Goal: Information Seeking & Learning: Learn about a topic

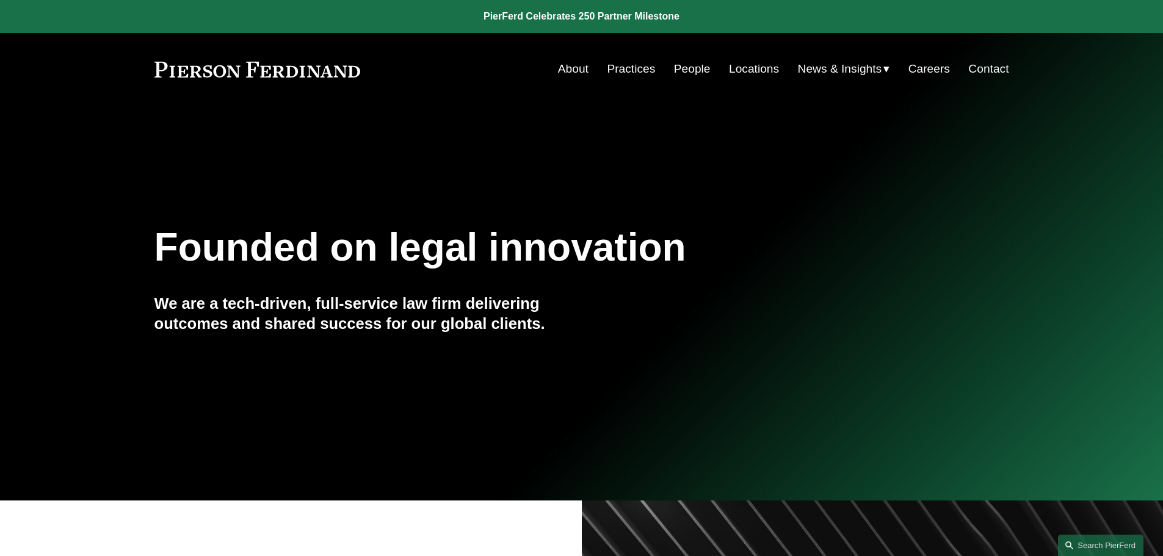
click at [634, 78] on link "Practices" at bounding box center [631, 68] width 48 height 23
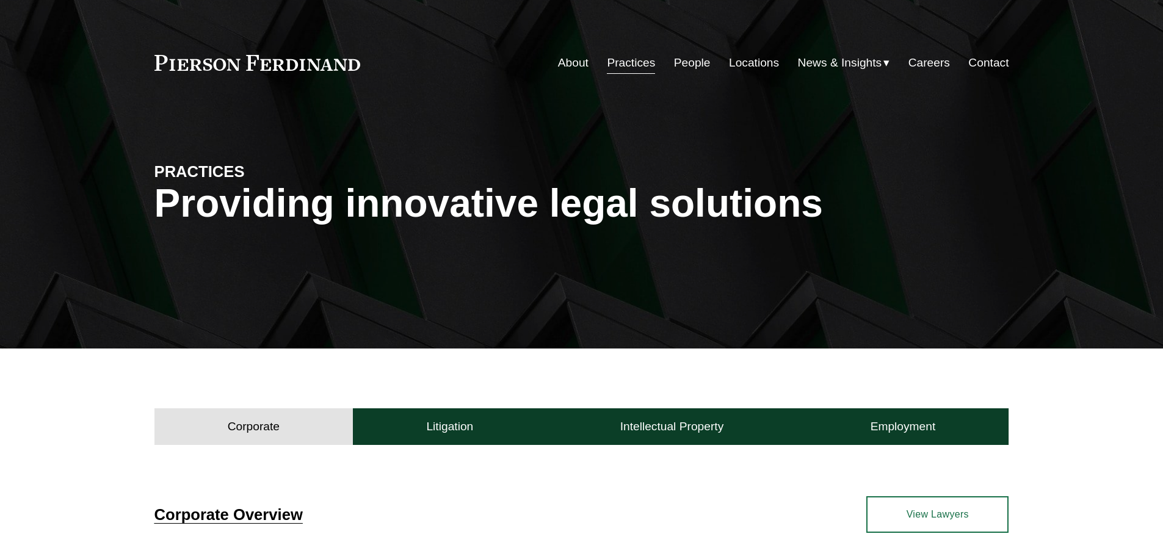
click at [674, 71] on link "People" at bounding box center [692, 62] width 37 height 23
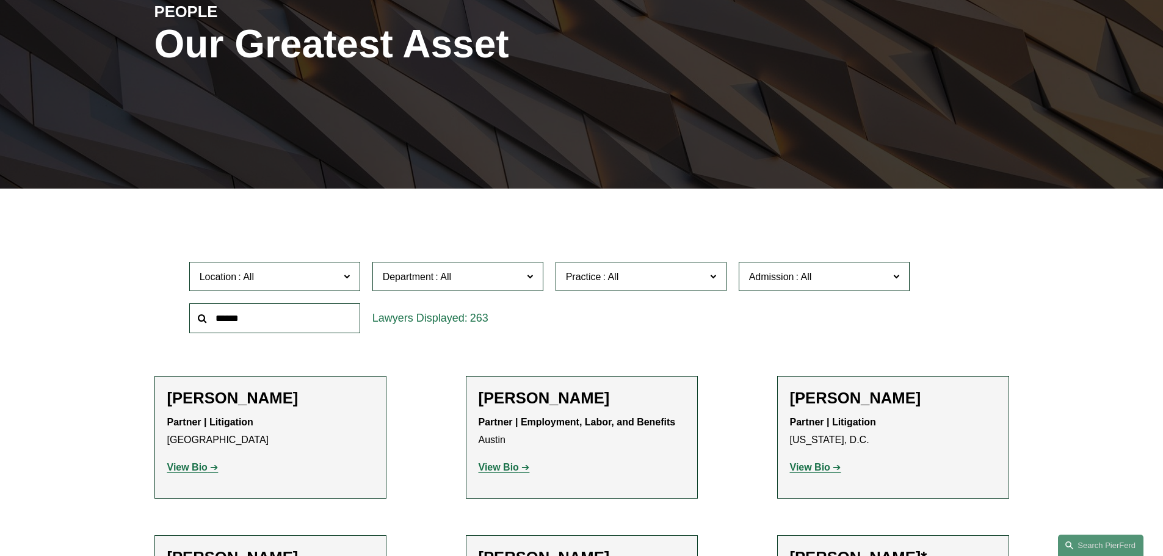
scroll to position [183, 0]
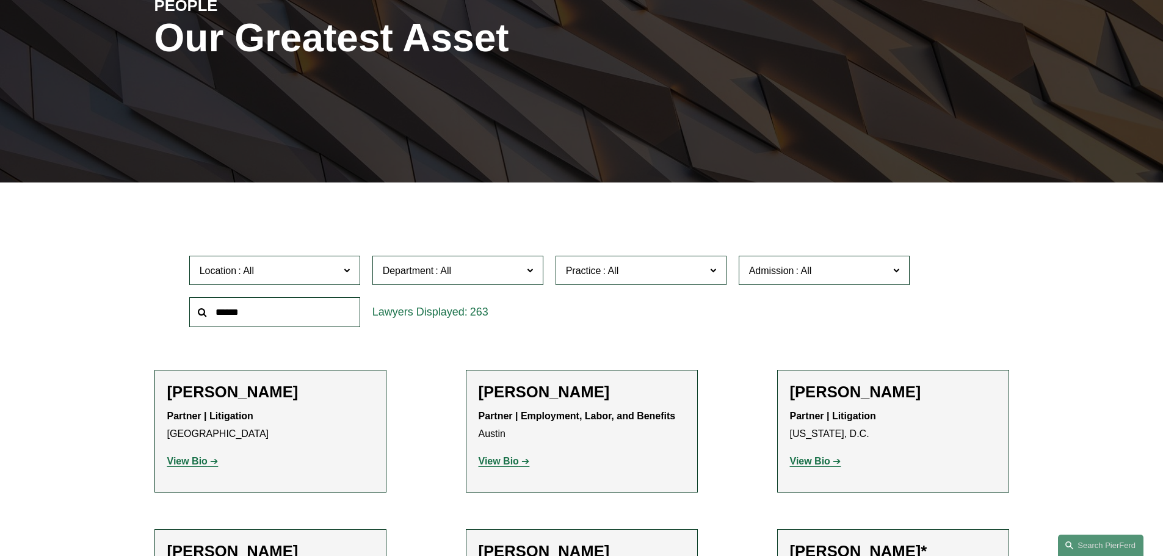
click at [617, 267] on span at bounding box center [611, 271] width 20 height 10
click at [614, 276] on span at bounding box center [611, 271] width 20 height 10
click at [0, 0] on link "Land Use Entitlements & Litigation" at bounding box center [0, 0] width 0 height 0
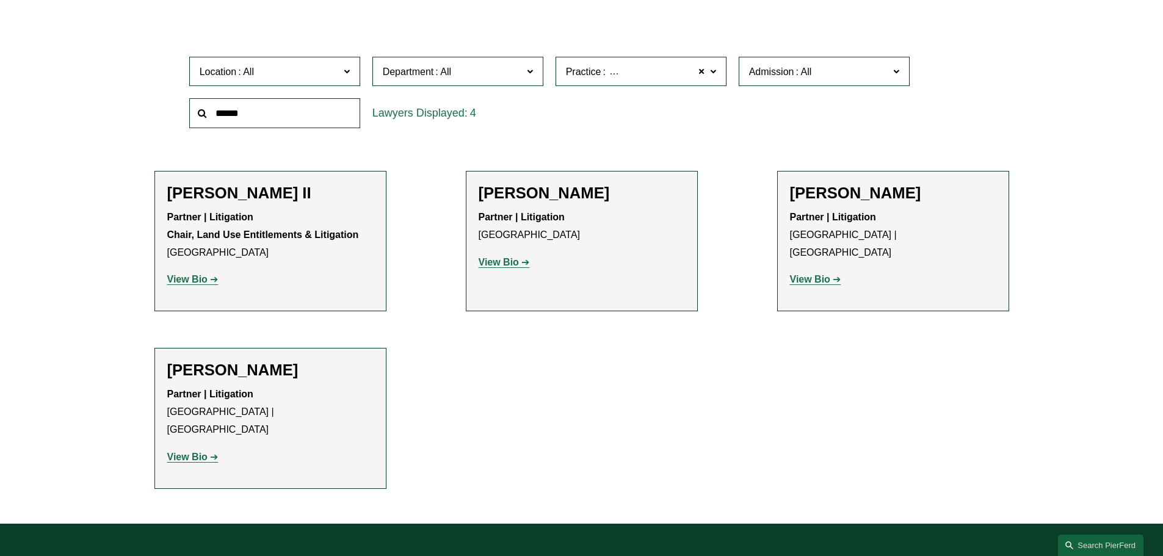
scroll to position [488, 0]
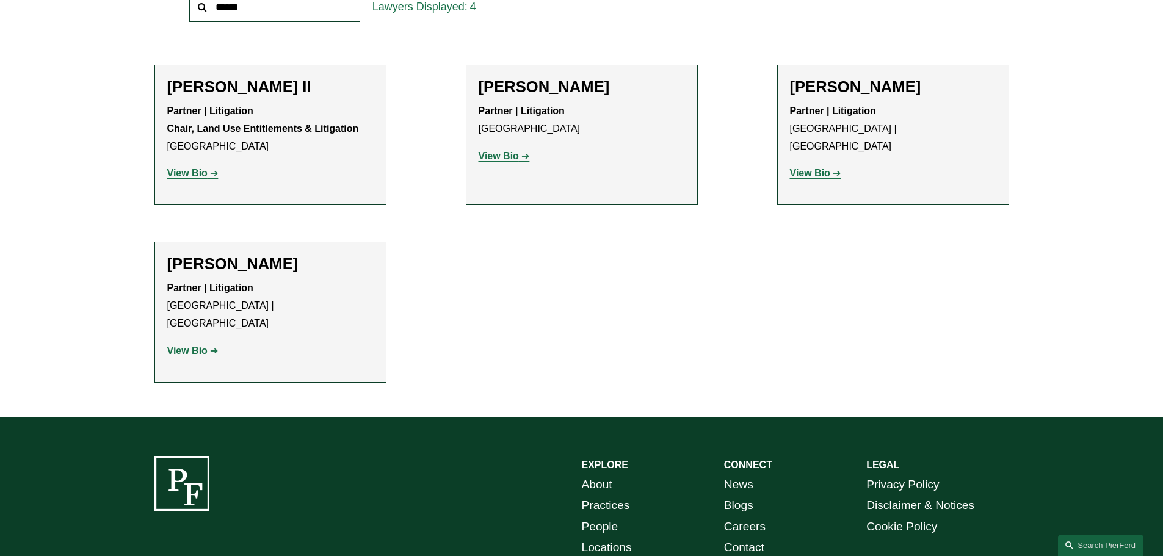
click at [833, 173] on div "Eric B. Freedman Partner | Litigation Philadelphia | Princeton View Bio Locatio…" at bounding box center [893, 135] width 206 height 115
click at [192, 346] on strong "View Bio" at bounding box center [187, 351] width 40 height 10
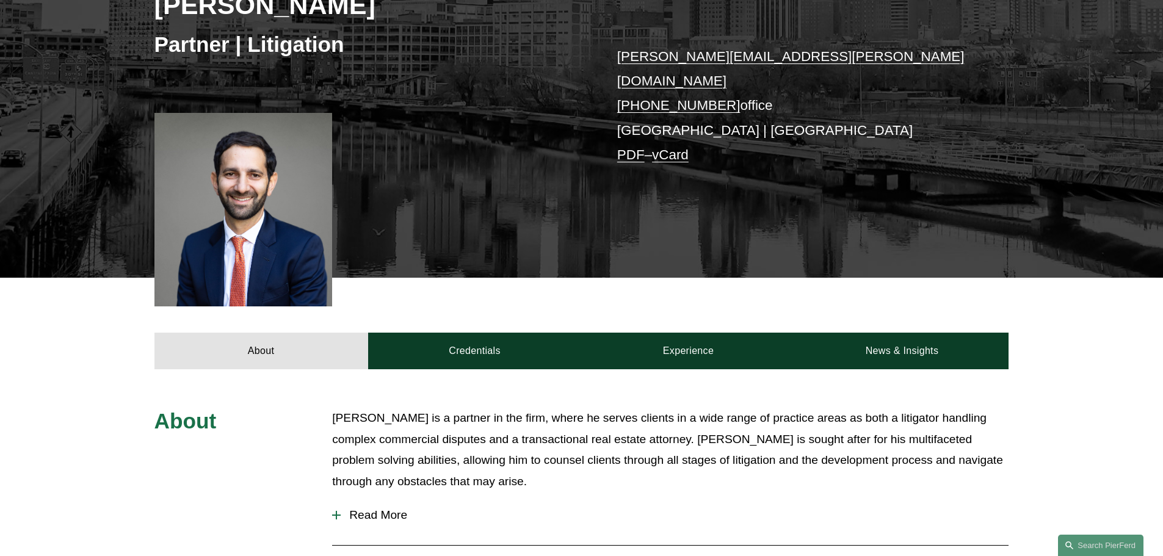
scroll to position [244, 0]
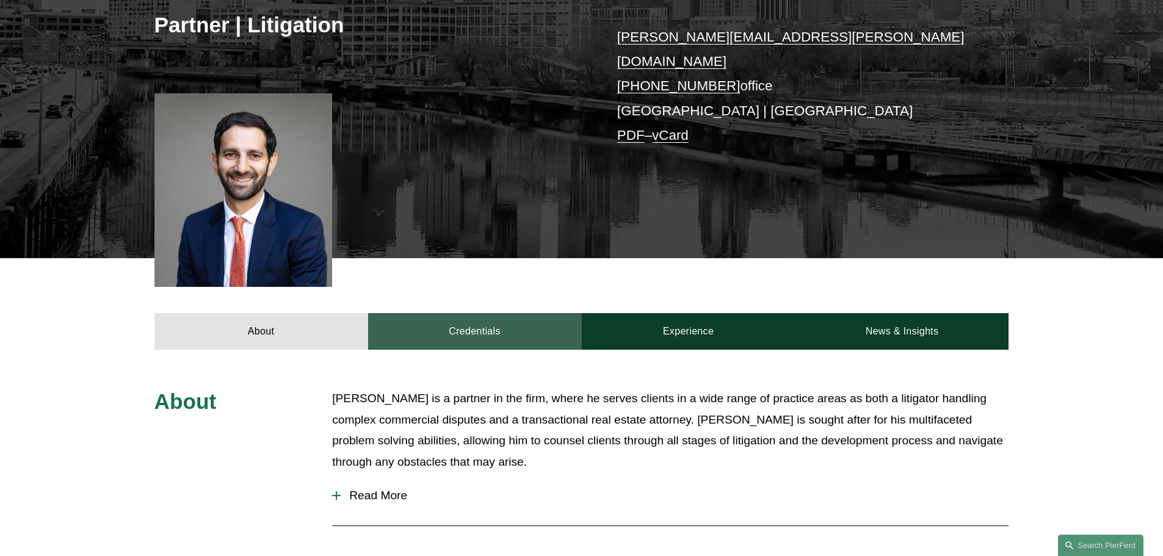
click at [464, 327] on link "Credentials" at bounding box center [475, 331] width 214 height 37
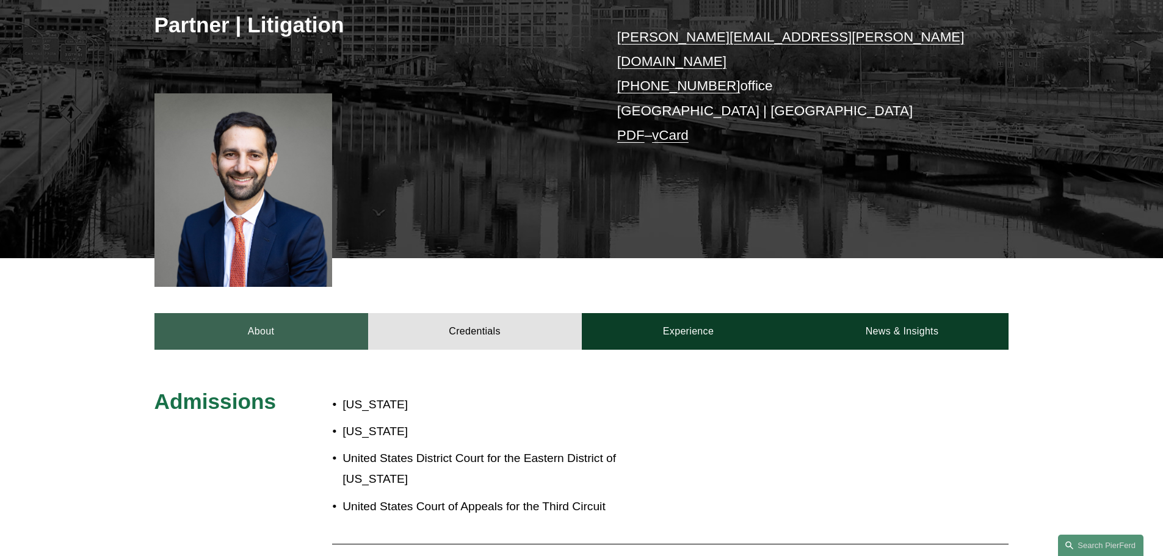
click at [294, 335] on link "About" at bounding box center [261, 331] width 214 height 37
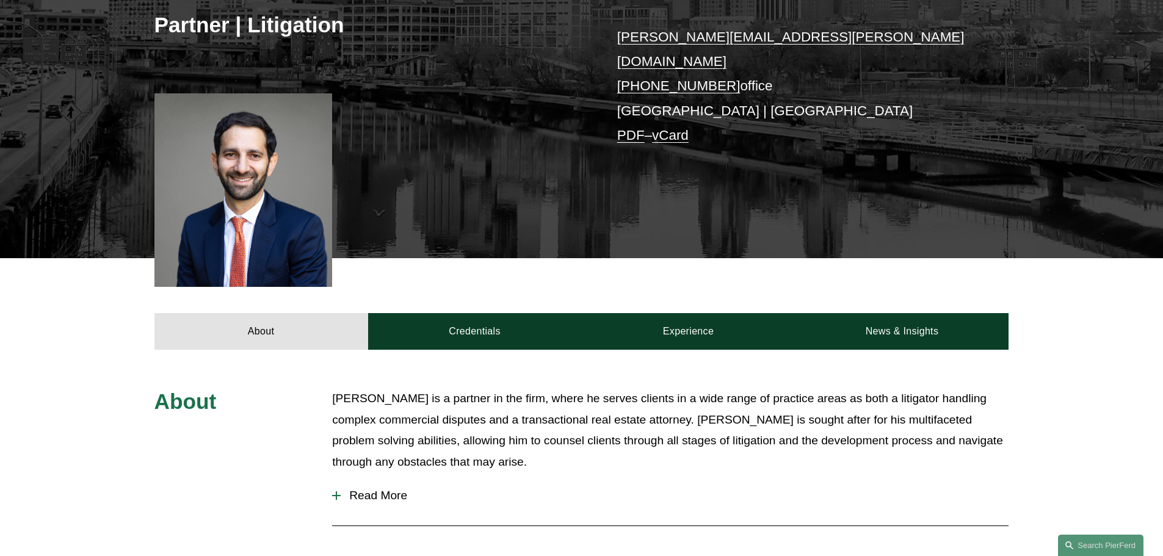
click at [396, 489] on span "Read More" at bounding box center [675, 495] width 668 height 13
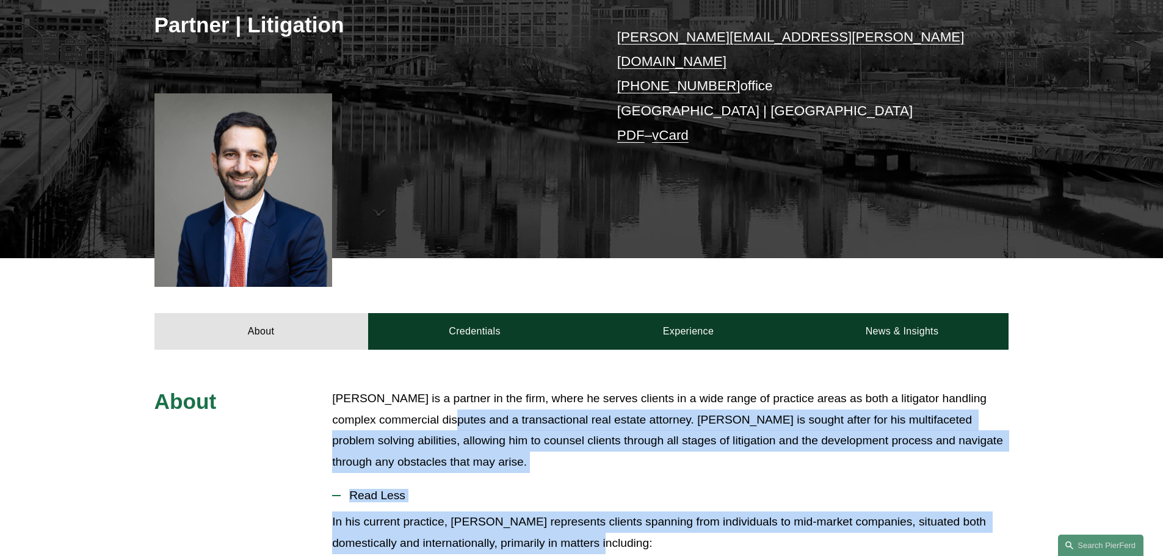
drag, startPoint x: 622, startPoint y: 430, endPoint x: 826, endPoint y: 535, distance: 230.2
click at [817, 512] on p "In his current practice, Eric represents clients spanning from individuals to m…" at bounding box center [670, 533] width 676 height 42
click at [814, 521] on p "In his current practice, Eric represents clients spanning from individuals to m…" at bounding box center [670, 533] width 676 height 42
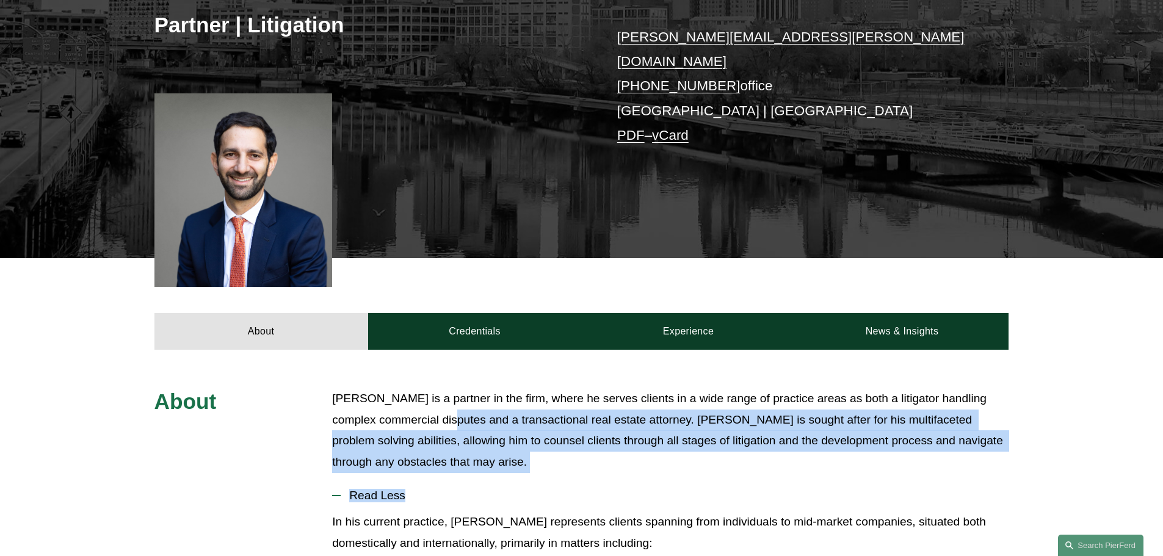
drag, startPoint x: 814, startPoint y: 521, endPoint x: 751, endPoint y: 478, distance: 76.0
click at [751, 489] on span "Read Less" at bounding box center [675, 495] width 668 height 13
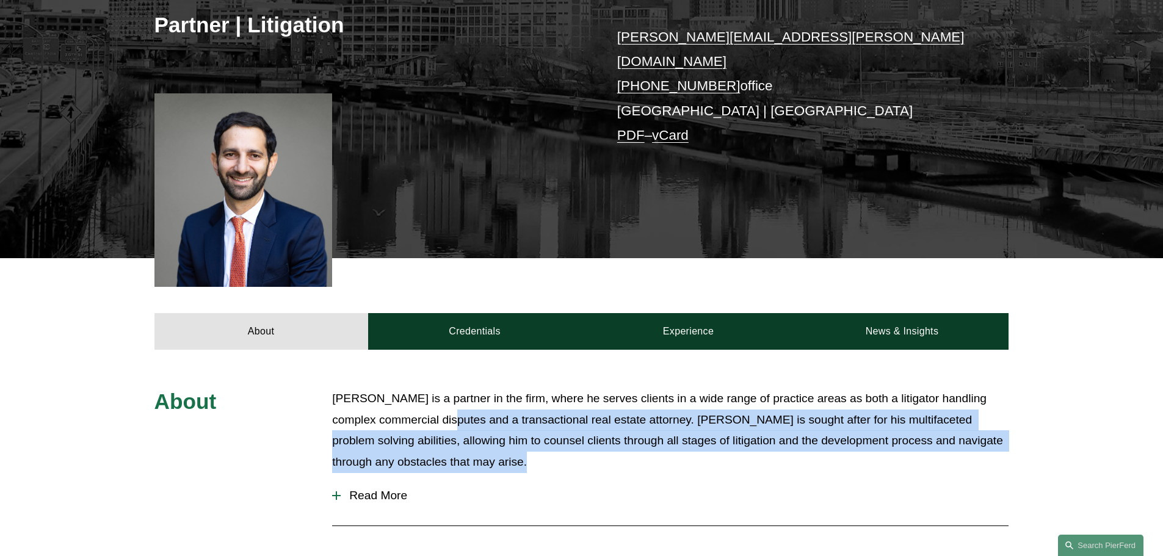
click at [751, 489] on span "Read More" at bounding box center [675, 495] width 668 height 13
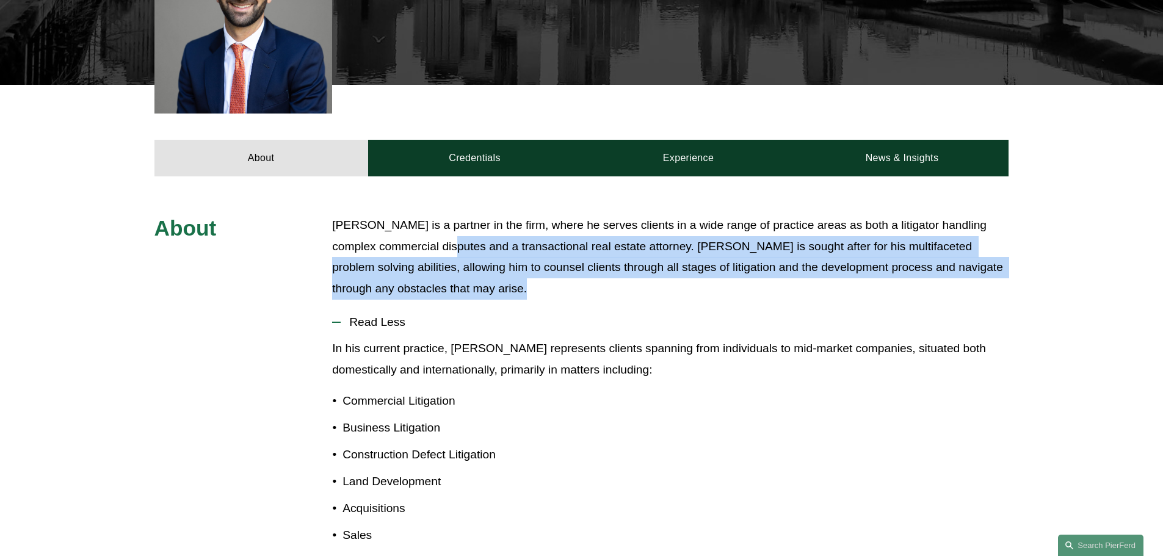
scroll to position [427, 0]
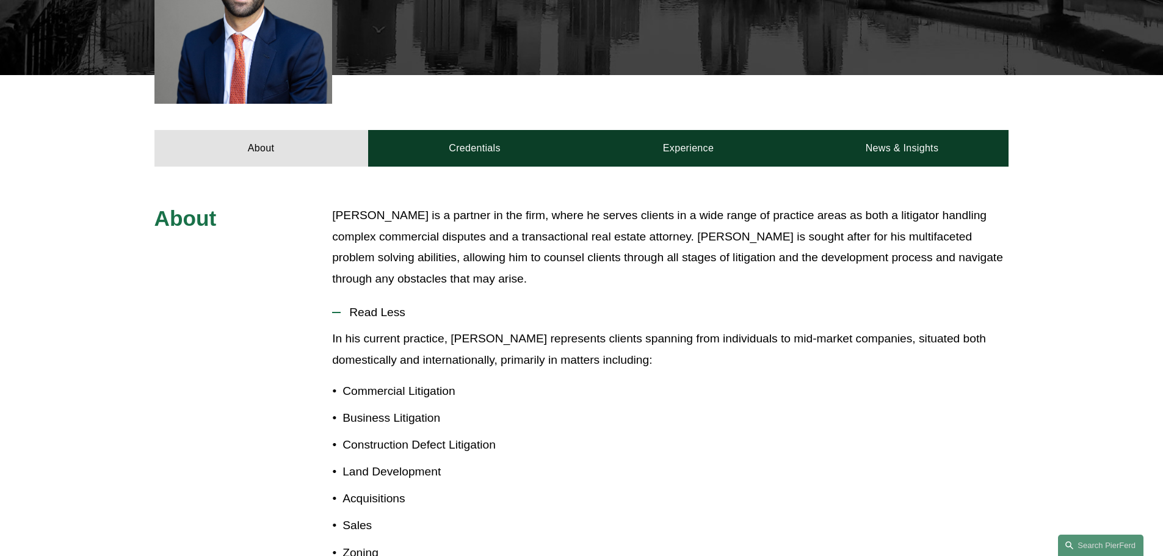
click at [433, 408] on p "Business Litigation" at bounding box center [676, 418] width 666 height 21
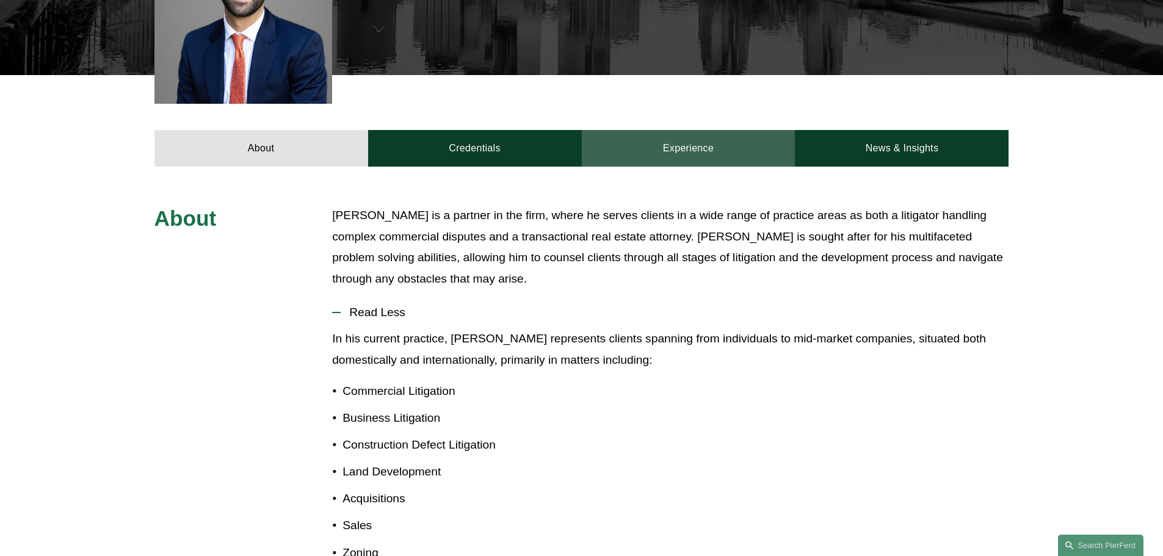
click at [654, 130] on link "Experience" at bounding box center [689, 148] width 214 height 37
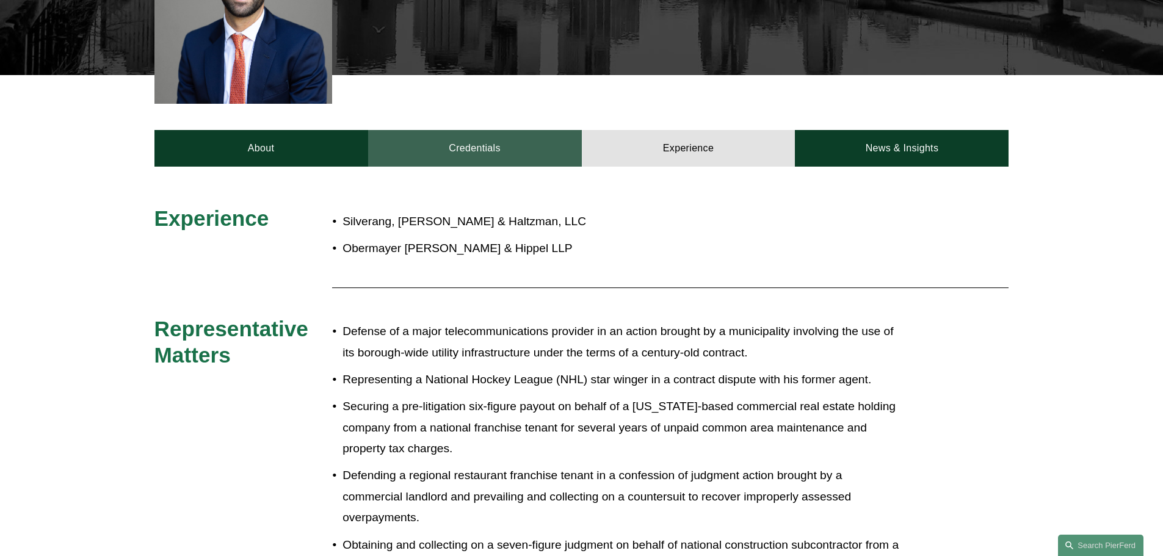
click at [528, 131] on link "Credentials" at bounding box center [475, 148] width 214 height 37
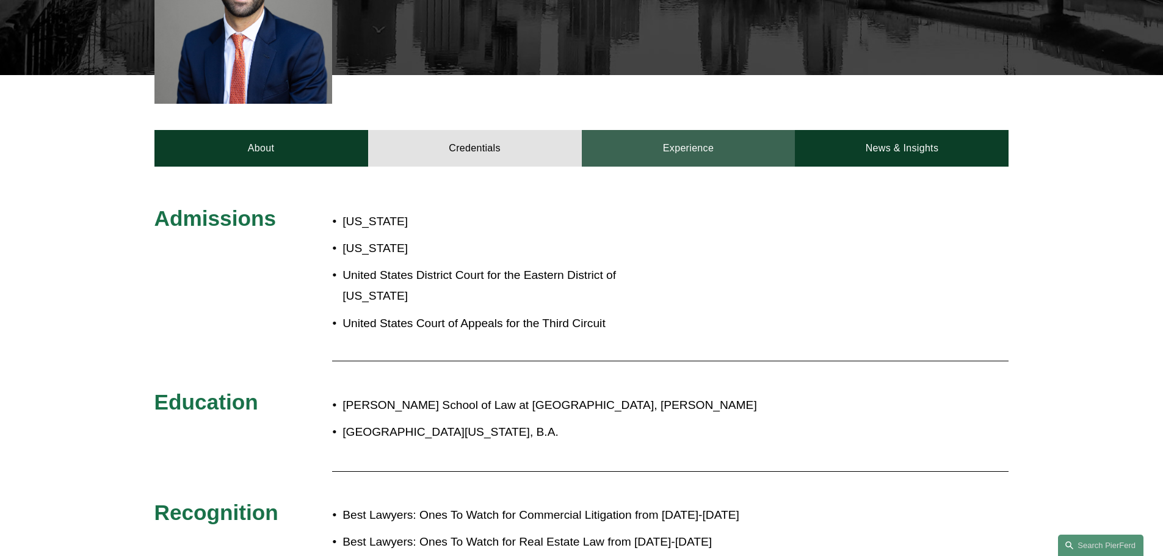
click at [744, 130] on link "Experience" at bounding box center [689, 148] width 214 height 37
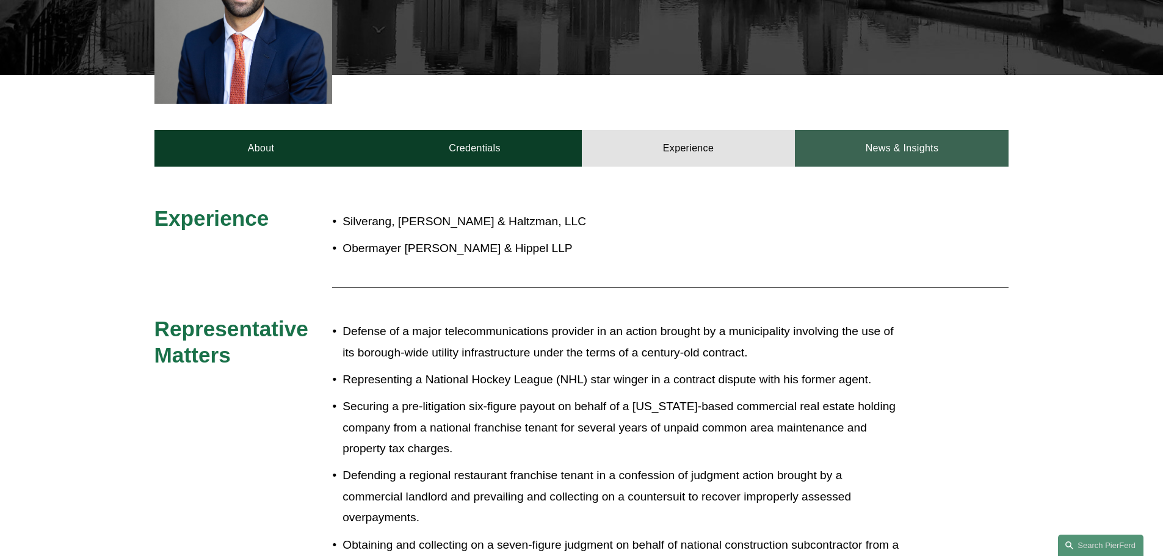
click at [898, 145] on link "News & Insights" at bounding box center [902, 148] width 214 height 37
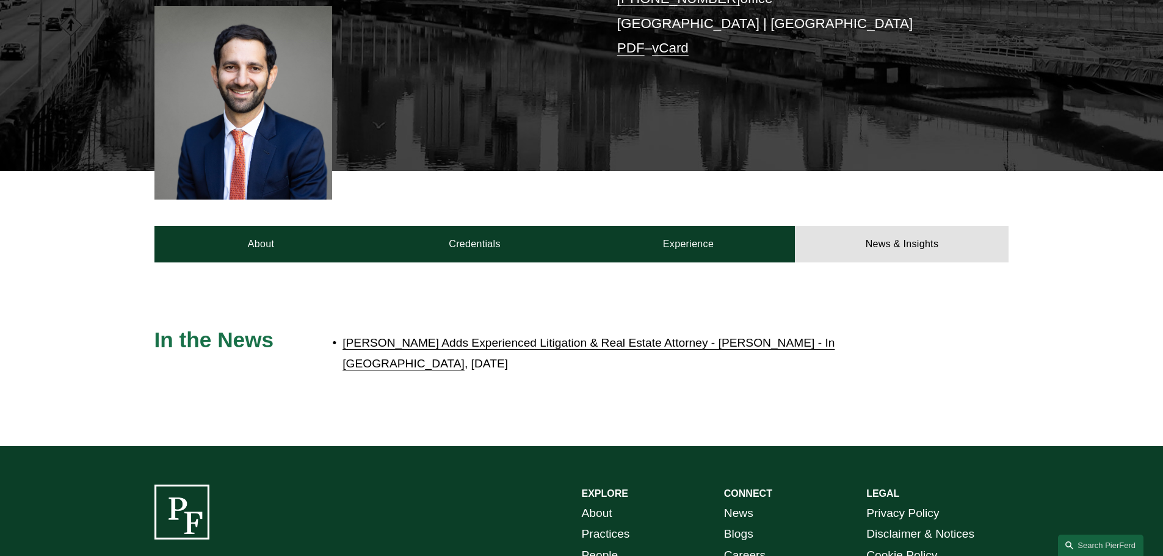
scroll to position [122, 0]
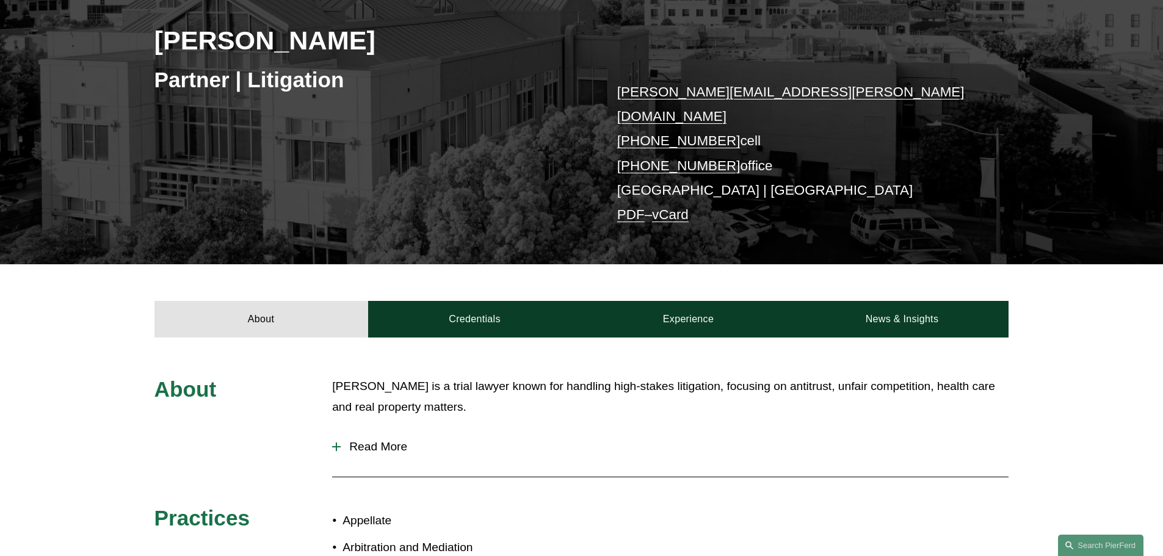
scroll to position [366, 0]
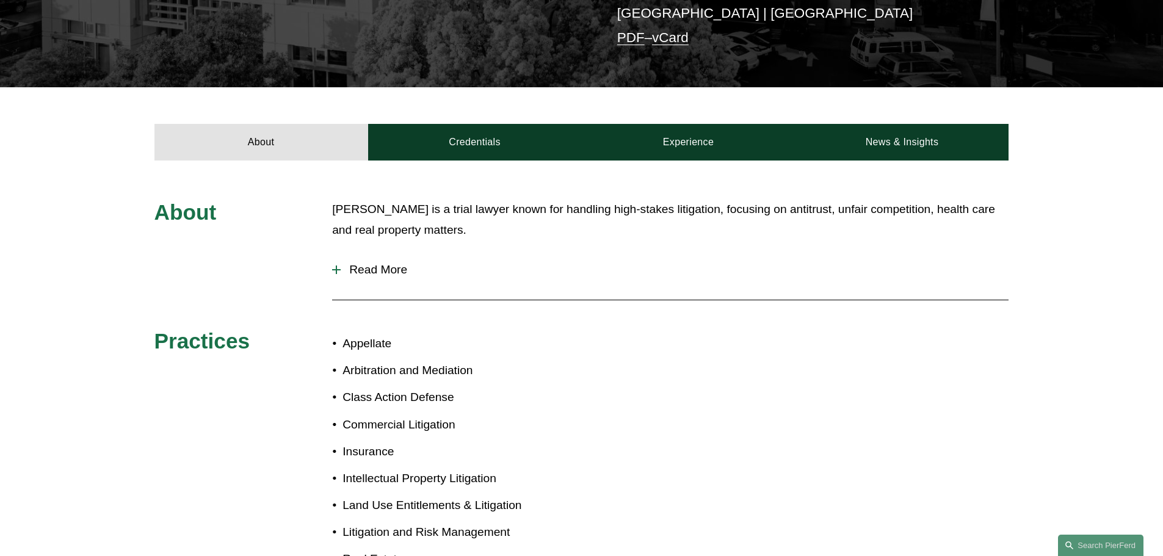
click at [384, 263] on span "Read More" at bounding box center [675, 269] width 668 height 13
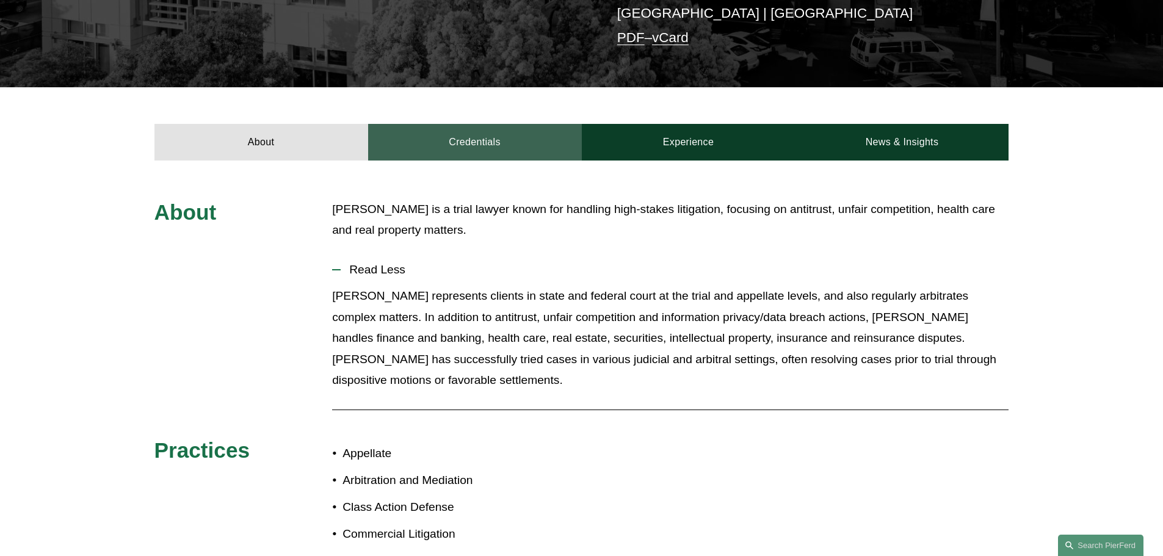
click at [455, 124] on link "Credentials" at bounding box center [475, 142] width 214 height 37
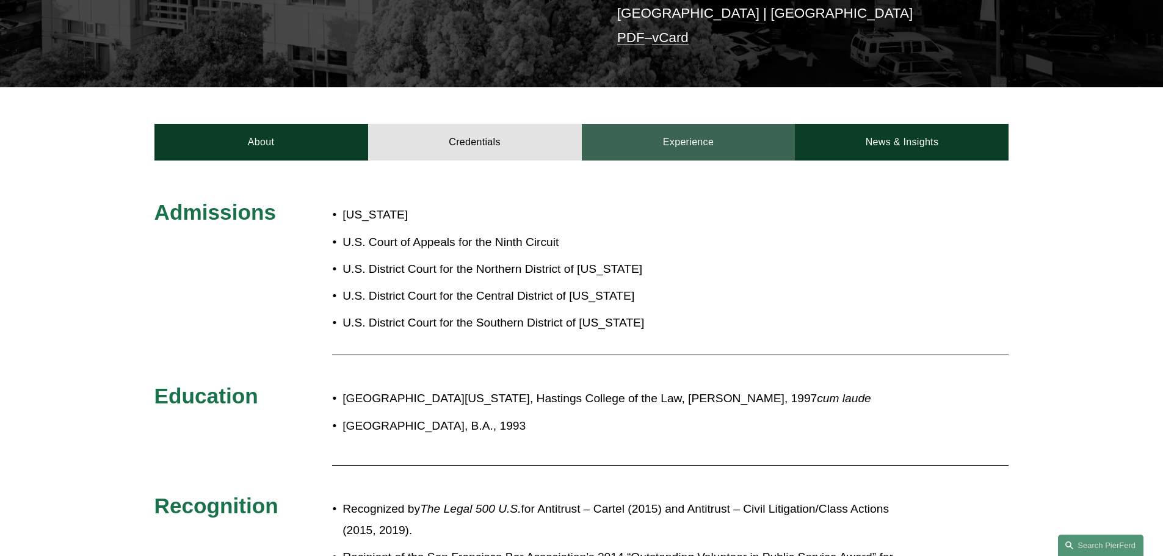
click at [682, 124] on link "Experience" at bounding box center [689, 142] width 214 height 37
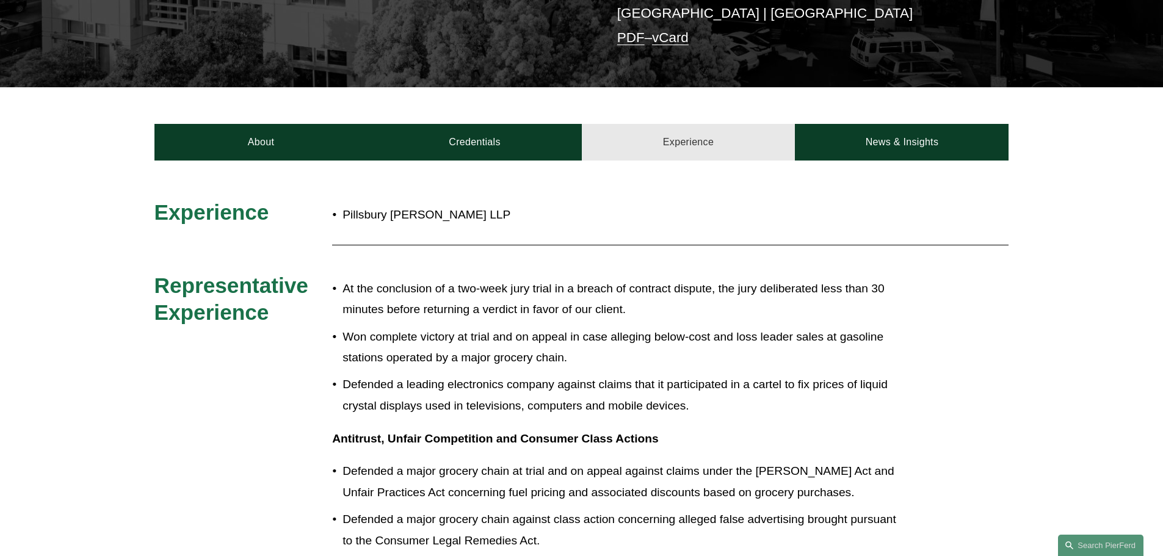
click at [682, 124] on link "Experience" at bounding box center [689, 142] width 214 height 37
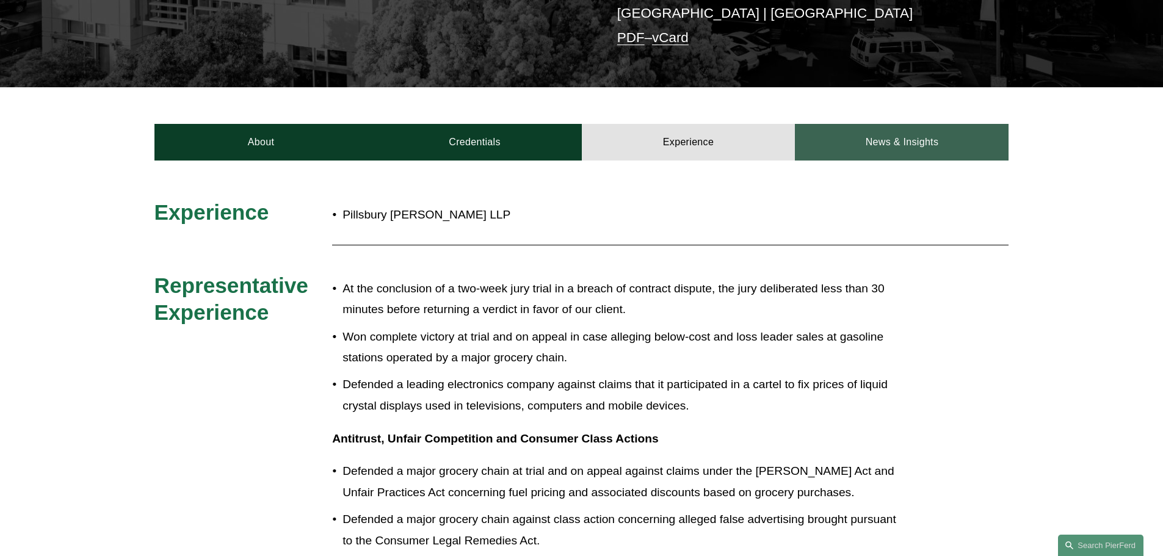
drag, startPoint x: 897, startPoint y: 134, endPoint x: 874, endPoint y: 126, distance: 25.1
click at [896, 134] on link "News & Insights" at bounding box center [902, 142] width 214 height 37
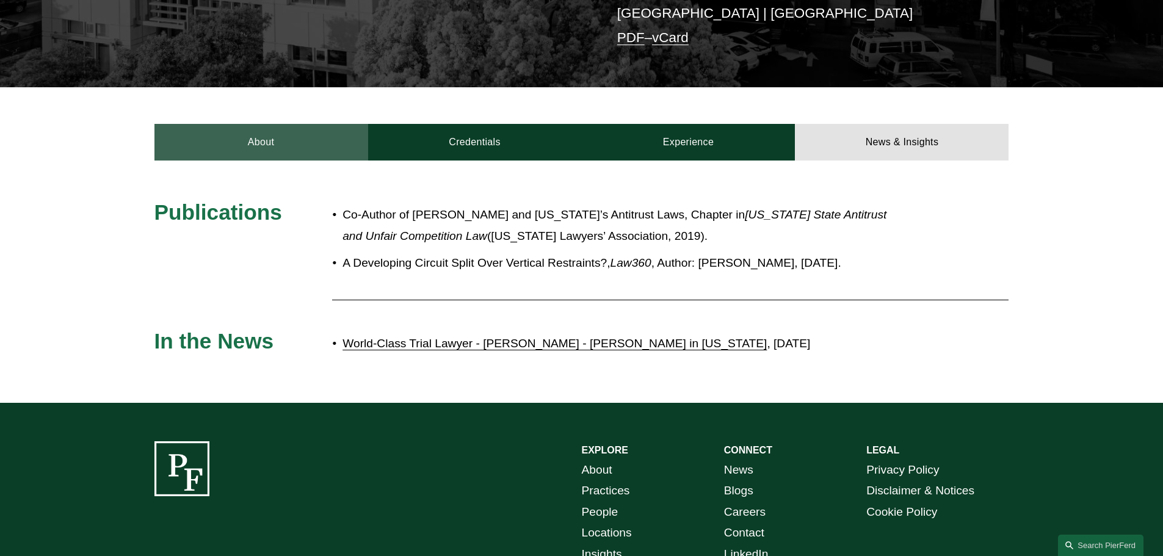
click at [212, 132] on link "About" at bounding box center [261, 142] width 214 height 37
